Goal: Task Accomplishment & Management: Manage account settings

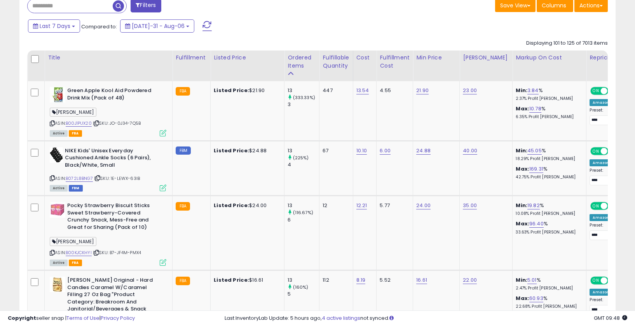
scroll to position [425, 0]
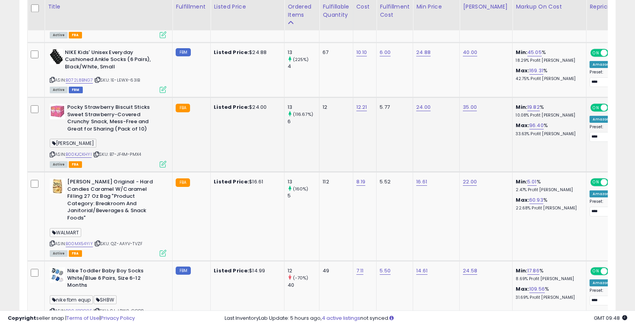
click at [50, 155] on icon at bounding box center [52, 154] width 5 height 4
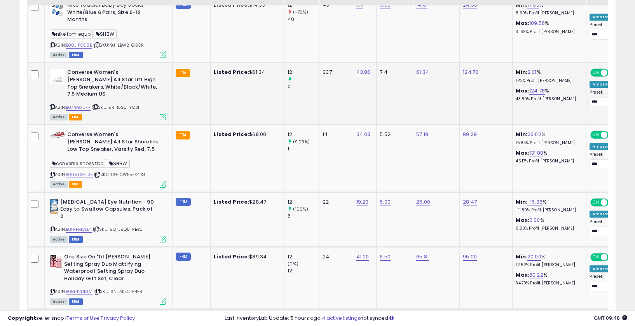
scroll to position [704, 0]
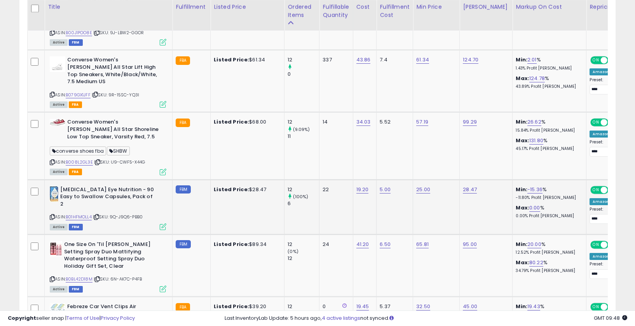
click at [54, 215] on icon at bounding box center [52, 217] width 5 height 4
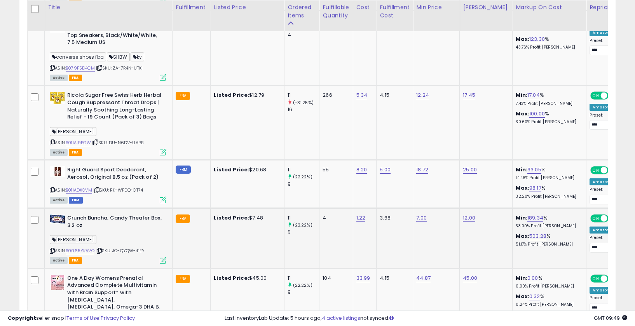
scroll to position [1580, 0]
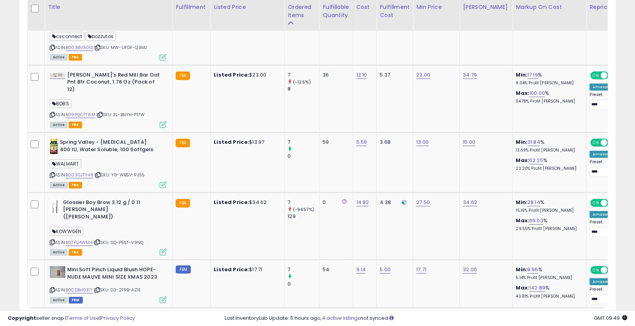
click at [583, 317] on link "7" at bounding box center [589, 323] width 12 height 13
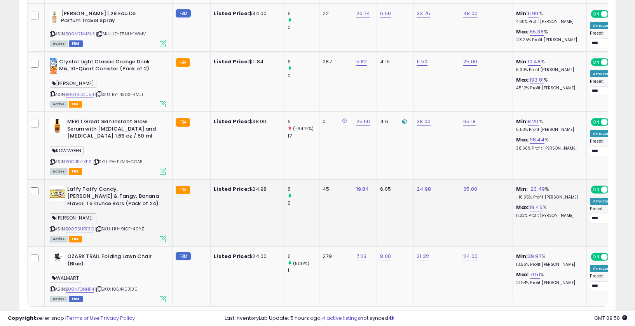
scroll to position [1722, 0]
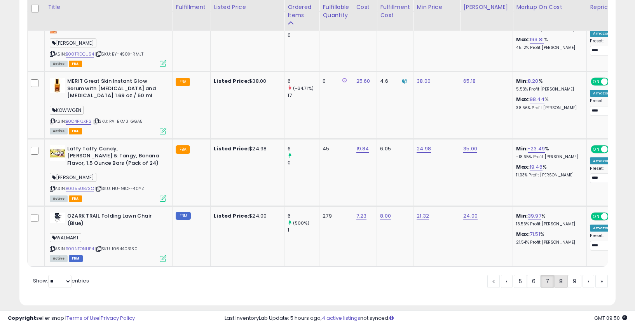
click at [583, 275] on link "8" at bounding box center [589, 281] width 12 height 13
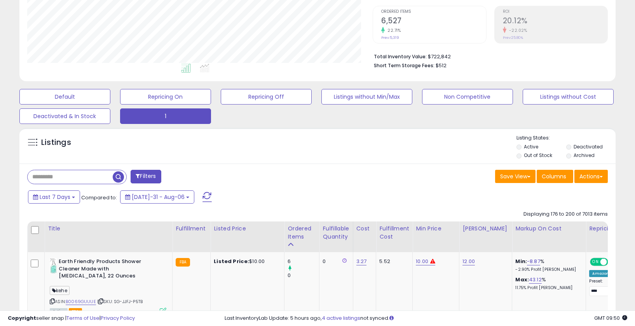
scroll to position [227, 0]
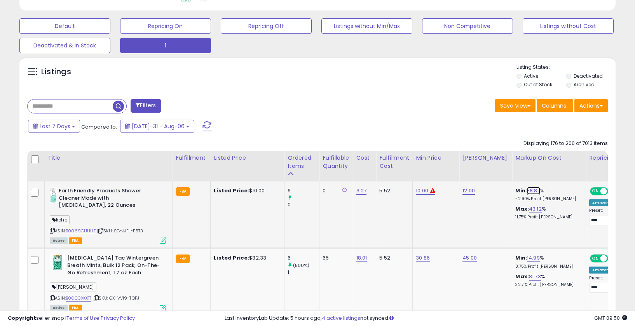
click at [527, 191] on link "-8.87" at bounding box center [533, 191] width 13 height 8
drag, startPoint x: 504, startPoint y: 174, endPoint x: 442, endPoint y: 169, distance: 62.0
type input "**"
click at [552, 172] on button "submit" at bounding box center [552, 172] width 13 height 12
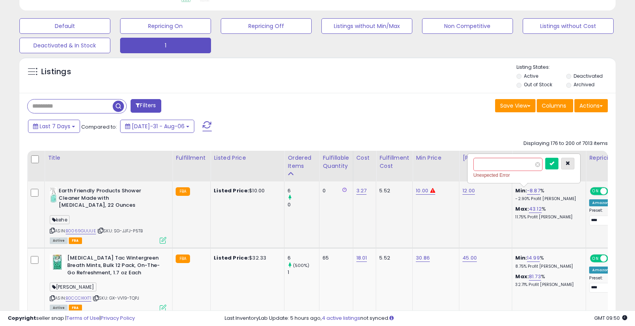
click at [570, 166] on icon "button" at bounding box center [568, 163] width 5 height 5
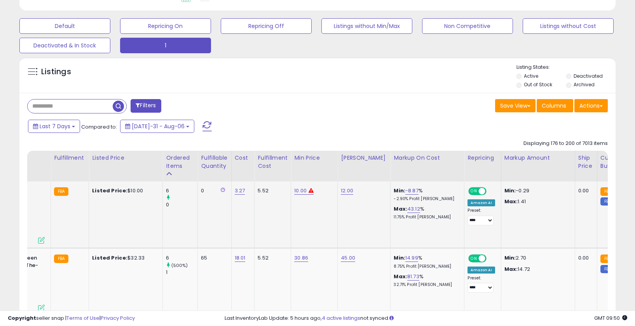
scroll to position [0, 49]
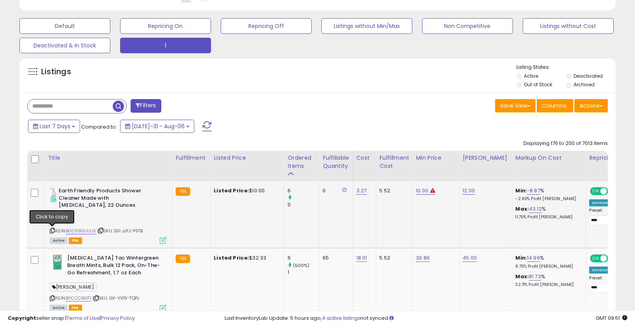
click at [53, 231] on icon at bounding box center [52, 231] width 5 height 4
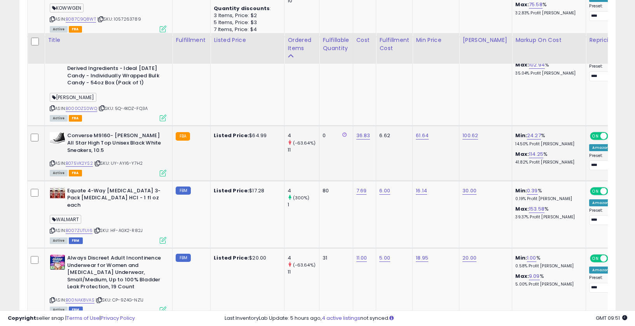
scroll to position [1807, 0]
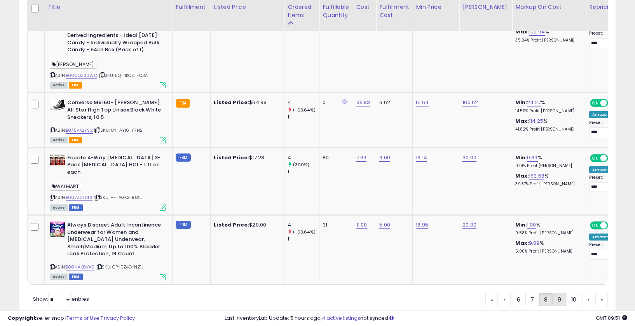
click at [583, 293] on link "9" at bounding box center [589, 299] width 12 height 13
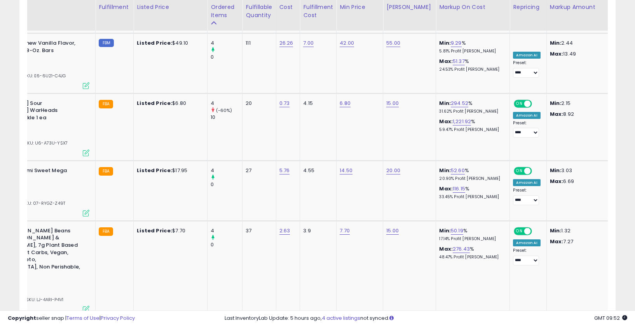
scroll to position [0, 46]
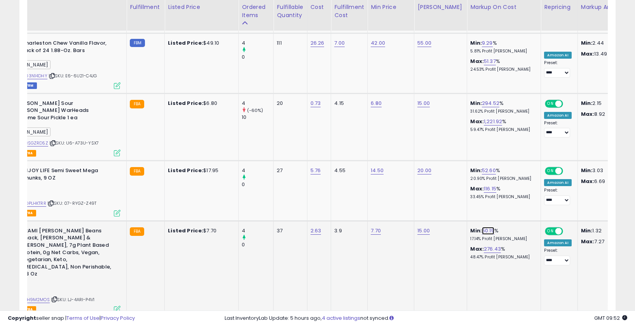
click at [482, 227] on link "50.19" at bounding box center [488, 231] width 12 height 8
drag, startPoint x: 423, startPoint y: 191, endPoint x: 399, endPoint y: 191, distance: 23.3
click at [399, 191] on tbody "Glossier Futuredew Oil Serum Hybrid KOWWGEN ASIN: B087C9Q8WT | SKU: 1057263789 …" at bounding box center [581, 332] width 1199 height 1622
type input "**"
click at [507, 192] on button "submit" at bounding box center [505, 190] width 13 height 12
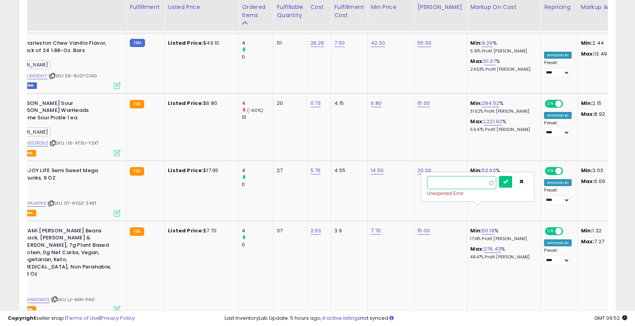
drag, startPoint x: 291, startPoint y: 310, endPoint x: 268, endPoint y: 310, distance: 22.9
click at [268, 310] on div at bounding box center [317, 306] width 581 height 7
click at [528, 185] on button "button" at bounding box center [521, 182] width 13 height 12
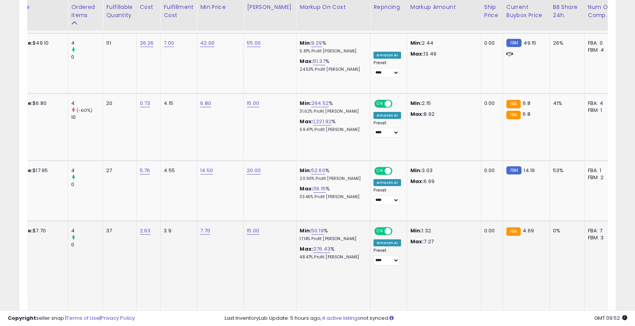
scroll to position [0, 225]
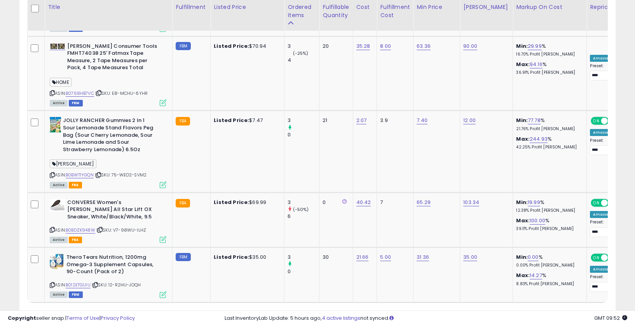
click at [583, 311] on link "10" at bounding box center [589, 317] width 12 height 13
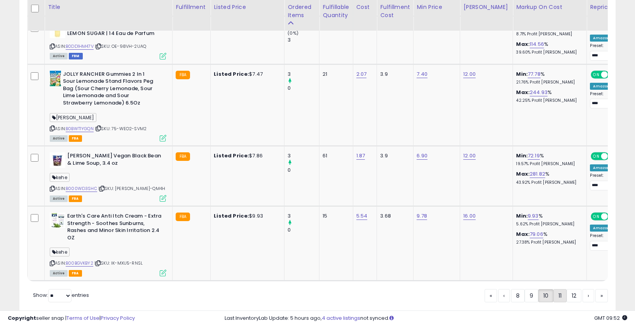
click at [583, 289] on link "11" at bounding box center [589, 295] width 12 height 13
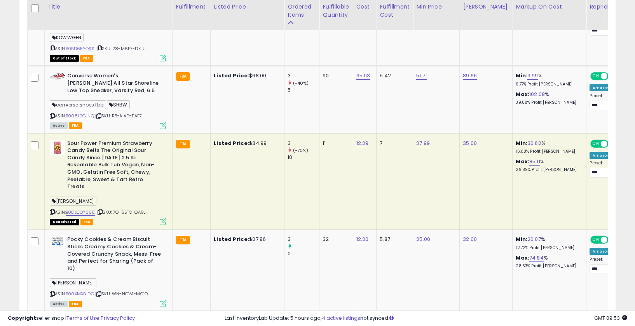
click at [54, 210] on icon at bounding box center [52, 212] width 5 height 4
drag, startPoint x: 63, startPoint y: 216, endPoint x: 49, endPoint y: 238, distance: 26.8
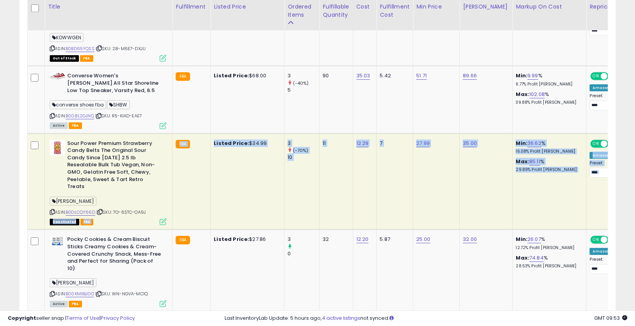
copy tbody "Loremipsumd SIT AME Consec Adipi: $99.58 5 (-14%) 04 33 65.45 4 66.07 02.21 Eli…"
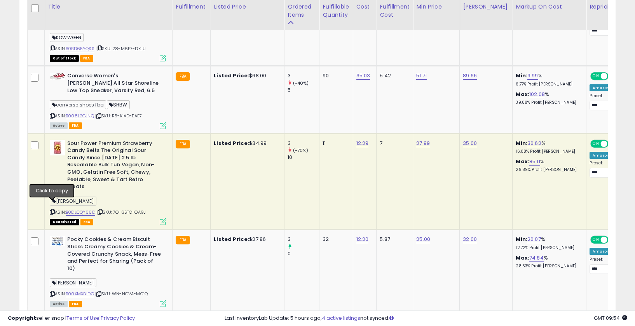
click at [53, 210] on icon at bounding box center [52, 212] width 5 height 4
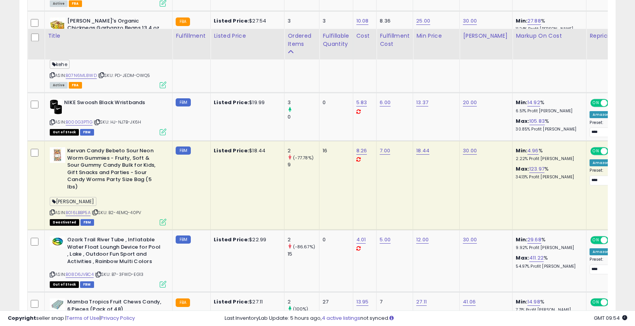
scroll to position [903, 0]
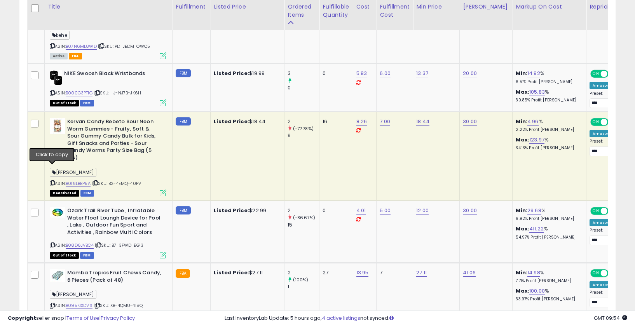
click at [53, 181] on icon at bounding box center [52, 183] width 5 height 4
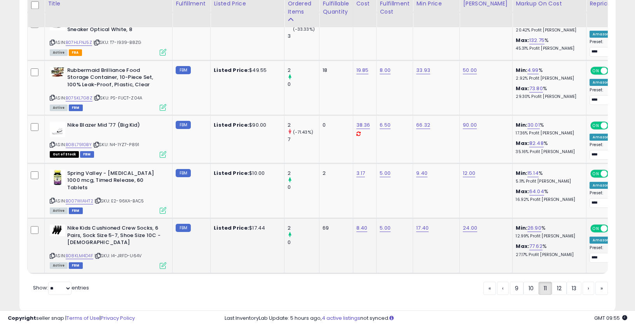
scroll to position [1813, 0]
